Goal: Task Accomplishment & Management: Manage account settings

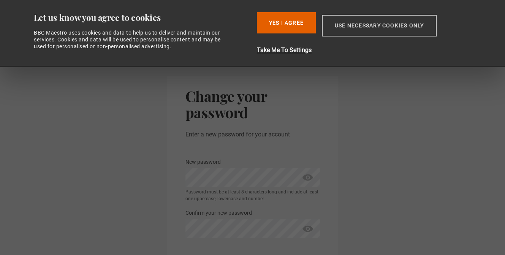
click at [361, 24] on button "Use necessary cookies only" at bounding box center [379, 26] width 115 height 22
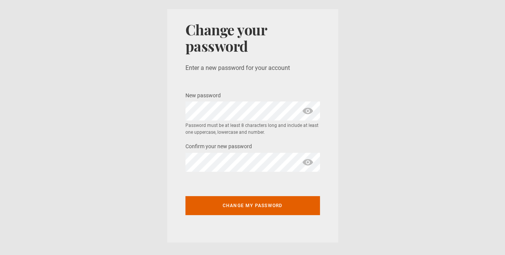
click at [307, 110] on span "show password" at bounding box center [308, 111] width 12 height 19
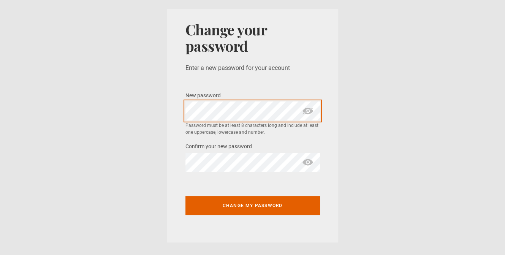
click at [182, 111] on div "Change your password Enter a new password for your account New password * Passw…" at bounding box center [252, 126] width 171 height 234
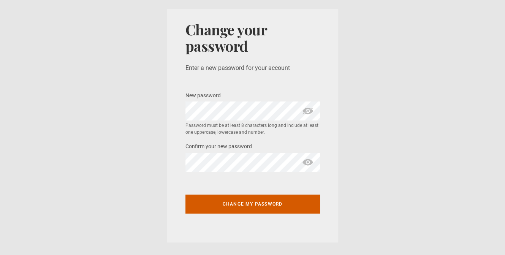
click at [257, 199] on button "Change my password" at bounding box center [253, 204] width 135 height 19
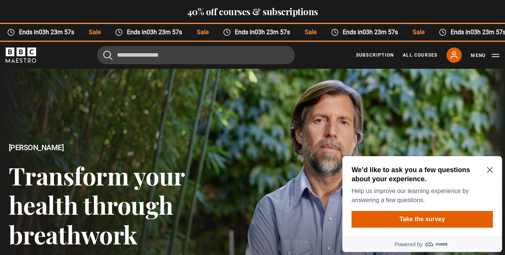
click at [490, 171] on icon "Close Maze Prompt" at bounding box center [490, 170] width 6 height 6
